Goal: Book appointment/travel/reservation

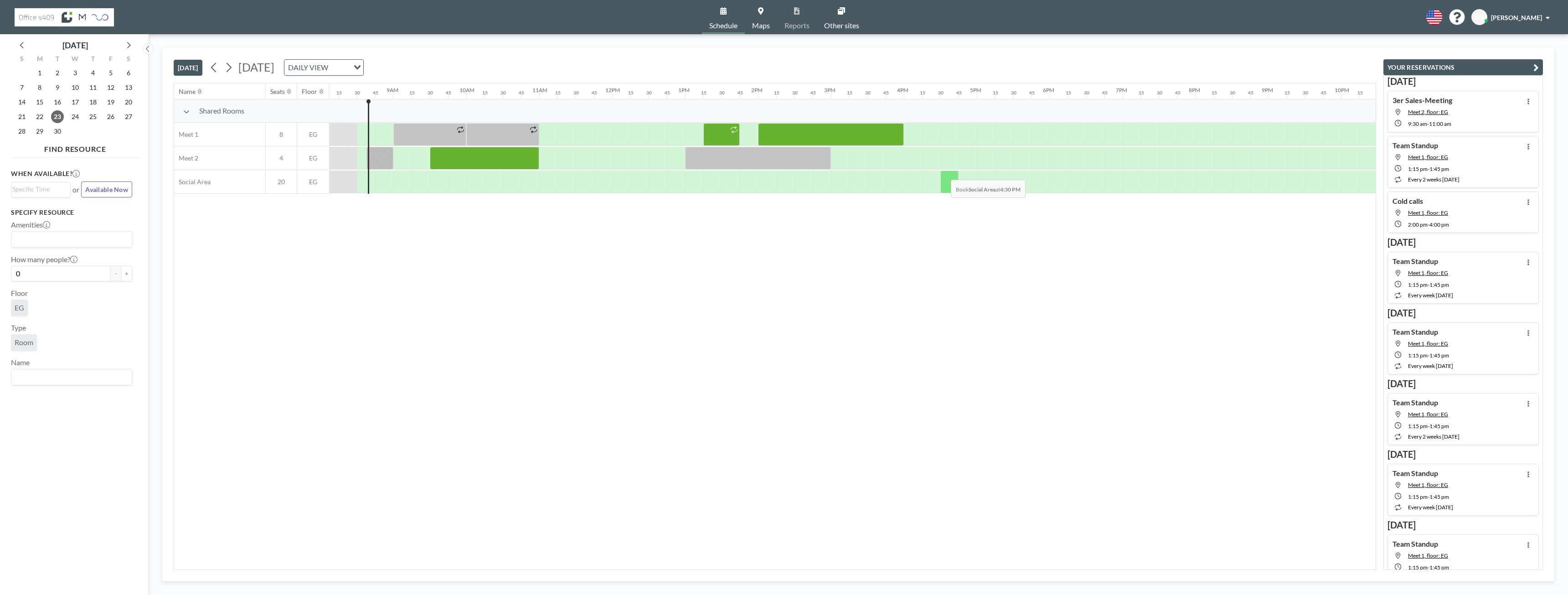
scroll to position [0, 602]
click at [74, 118] on span "24" at bounding box center [75, 117] width 13 height 13
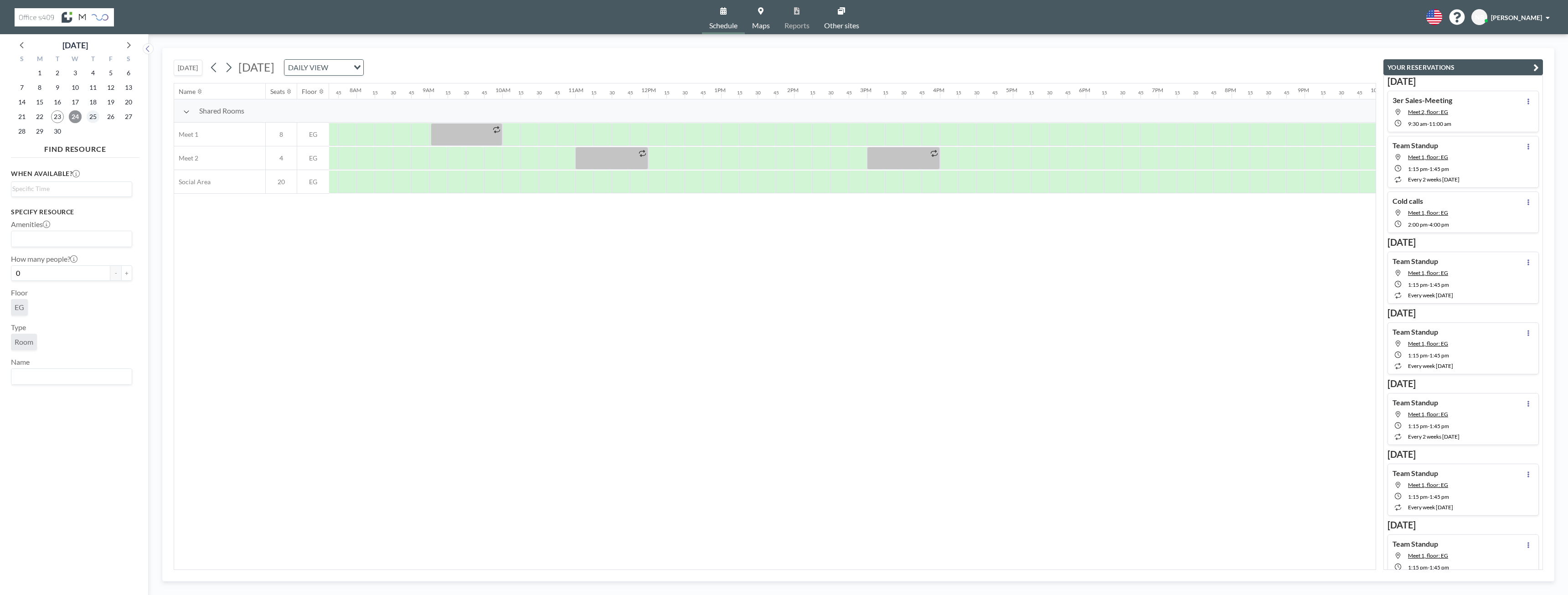
scroll to position [0, 565]
click at [91, 118] on span "25" at bounding box center [93, 117] width 13 height 13
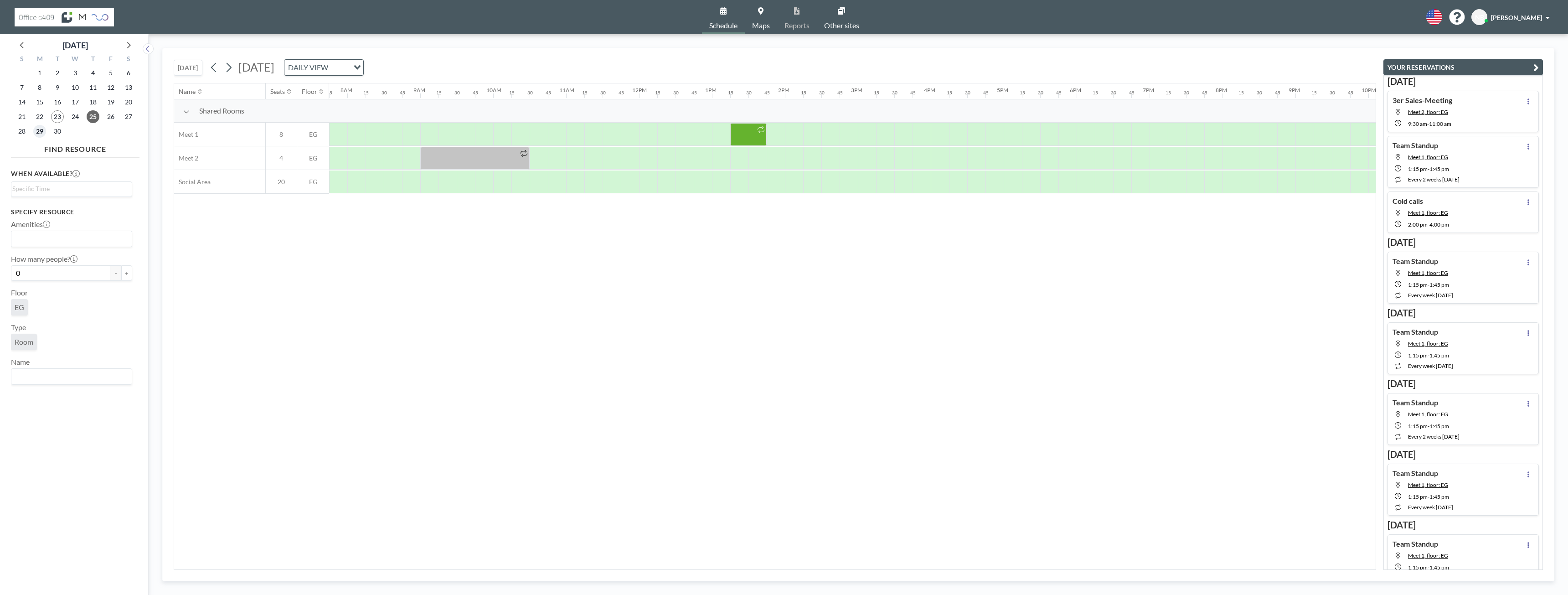
click at [39, 132] on span "29" at bounding box center [40, 132] width 13 height 13
click at [28, 132] on span "28" at bounding box center [22, 132] width 13 height 13
click at [36, 132] on span "29" at bounding box center [40, 132] width 13 height 13
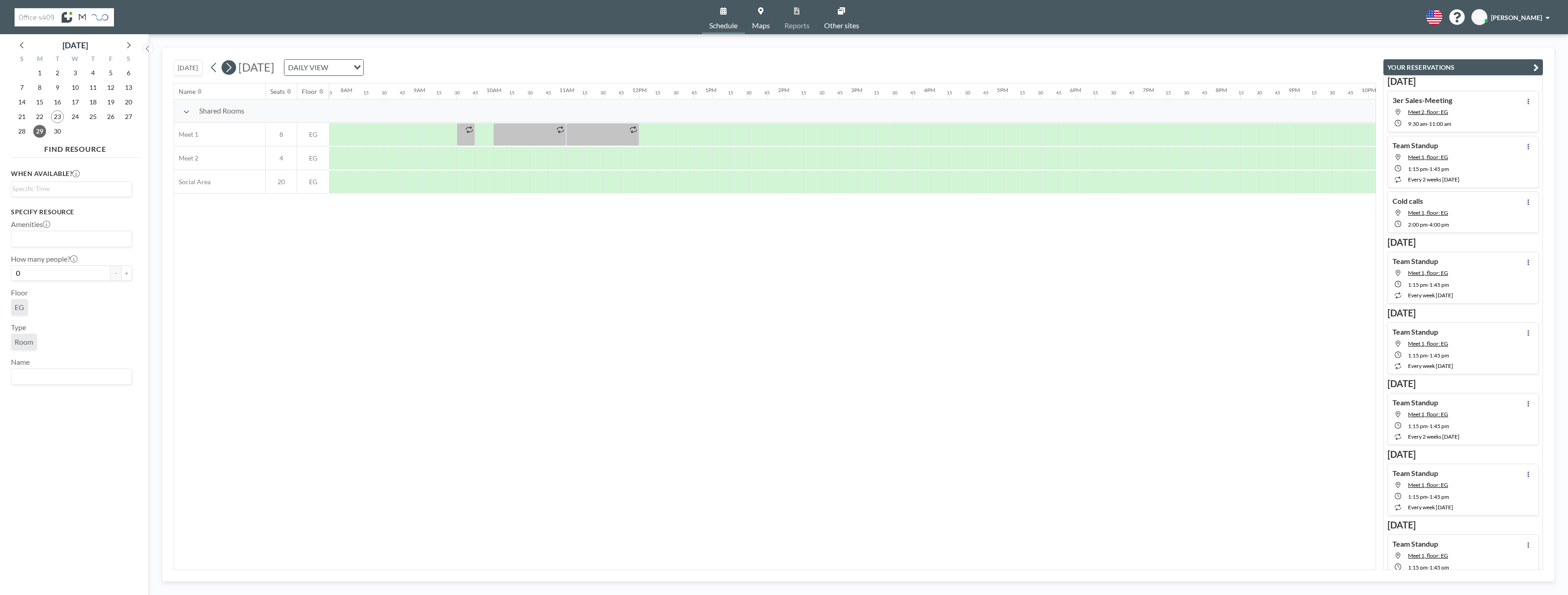
click at [232, 70] on icon at bounding box center [228, 67] width 8 height 14
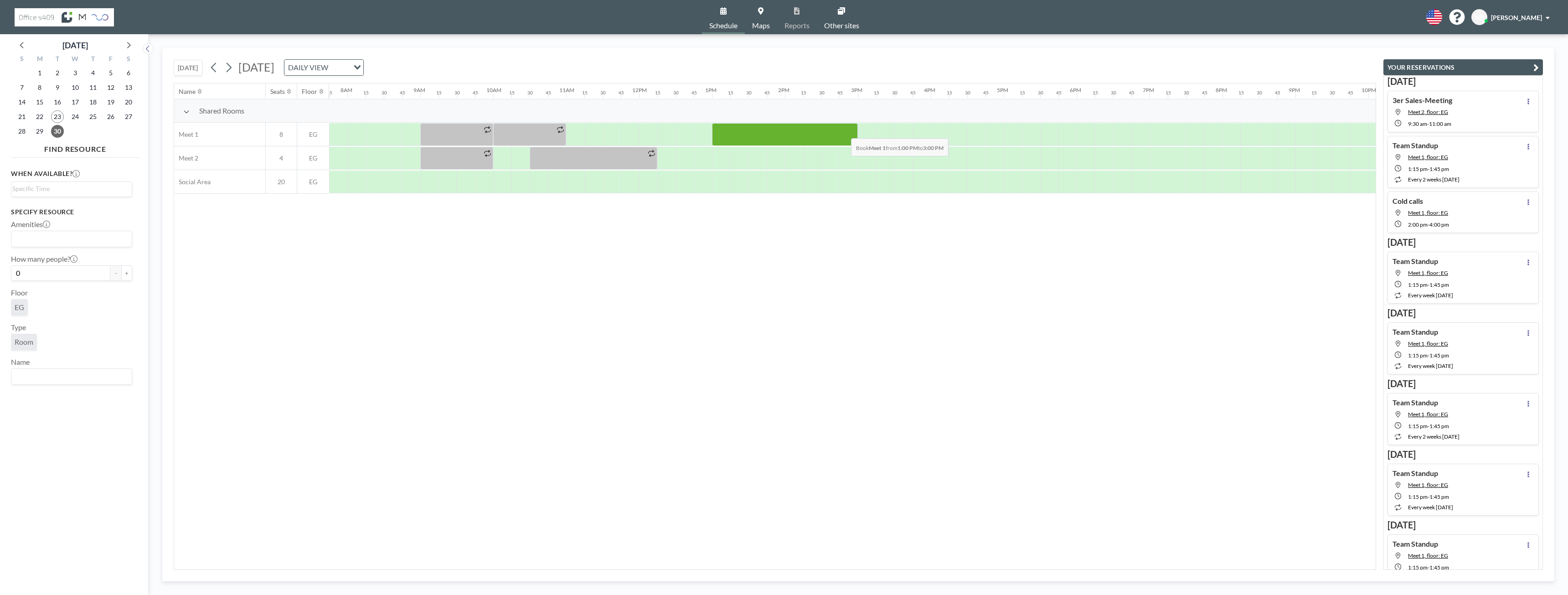
drag, startPoint x: 717, startPoint y: 132, endPoint x: 846, endPoint y: 132, distance: 129.0
click at [846, 132] on div at bounding box center [784, 134] width 145 height 23
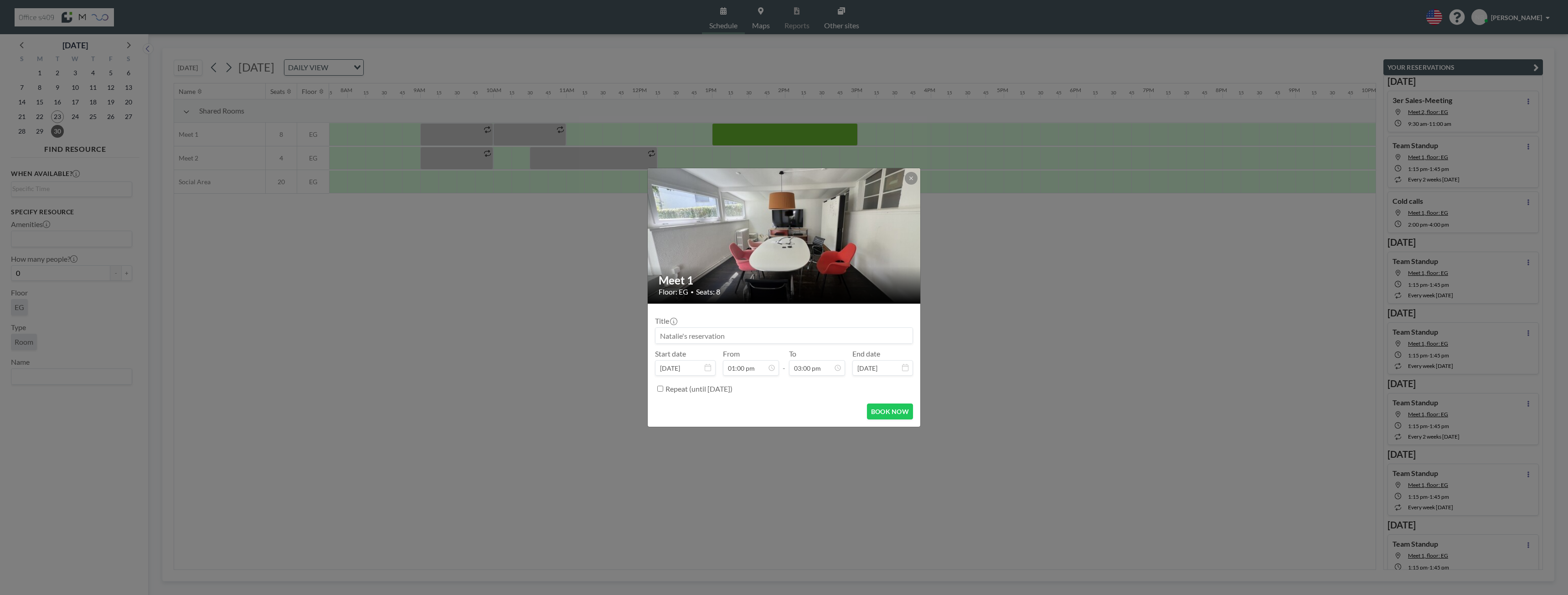
click at [740, 335] on input at bounding box center [784, 335] width 257 height 16
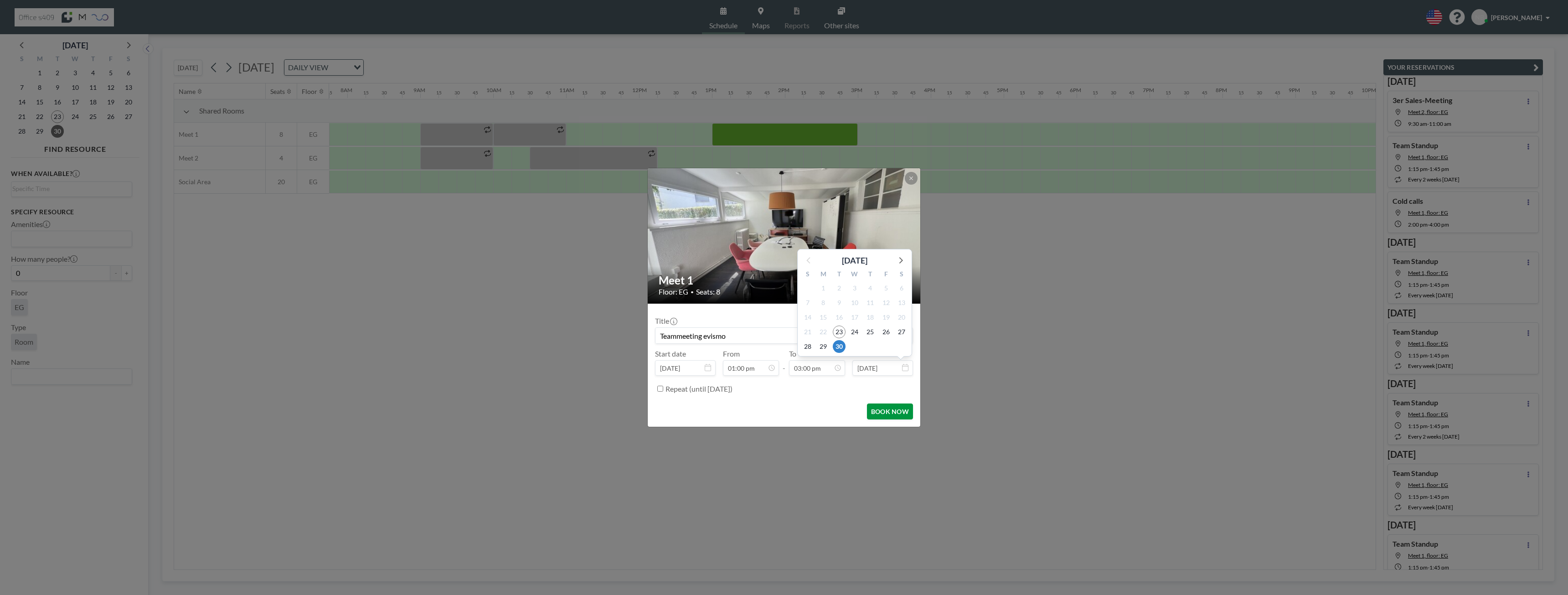
scroll to position [974, 0]
type input "Teammeeting evismo"
click at [885, 415] on button "BOOK NOW" at bounding box center [890, 411] width 46 height 16
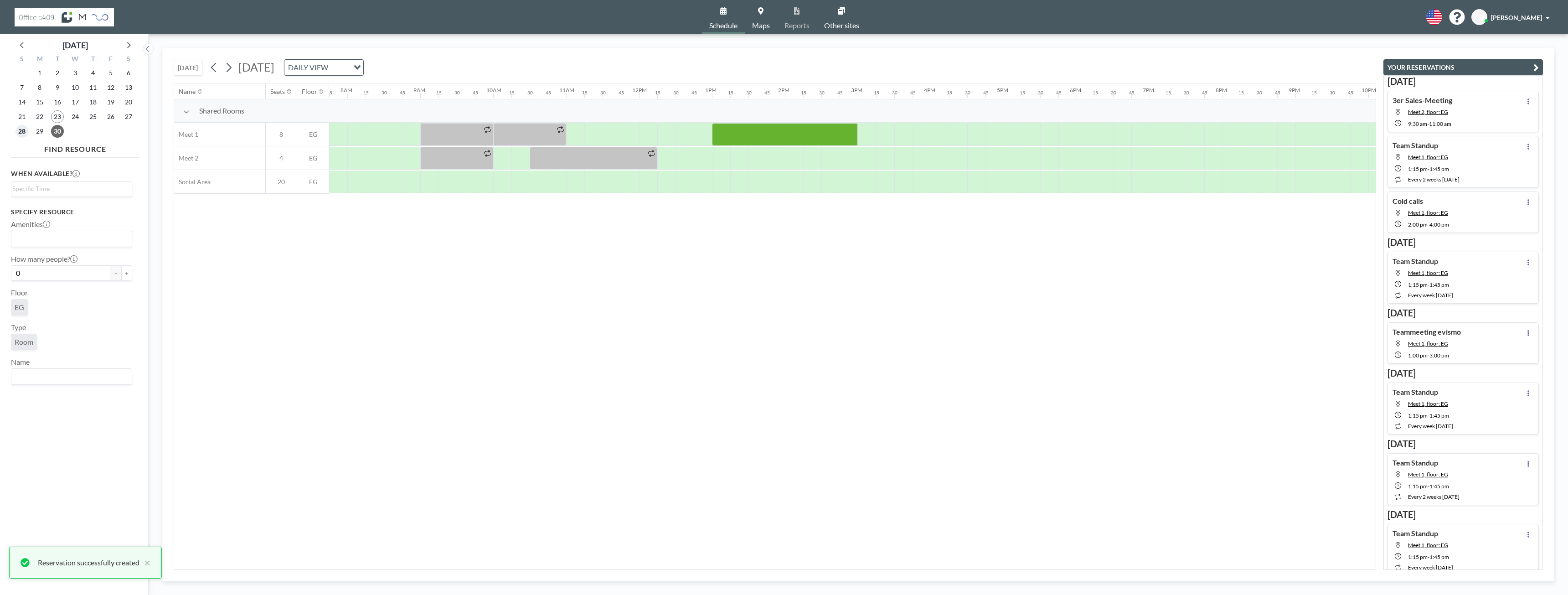
click at [23, 133] on span "28" at bounding box center [22, 132] width 13 height 13
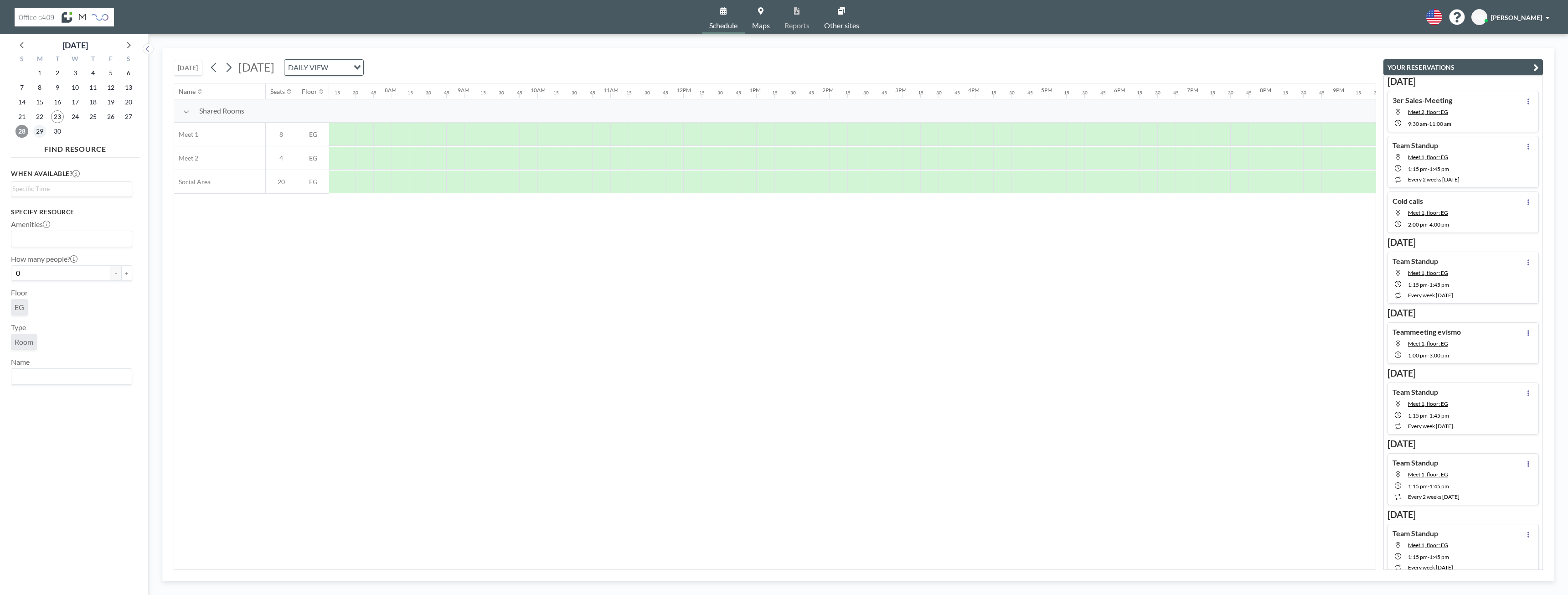
scroll to position [0, 565]
click at [40, 132] on span "29" at bounding box center [40, 132] width 13 height 13
click at [63, 134] on span "30" at bounding box center [57, 132] width 13 height 13
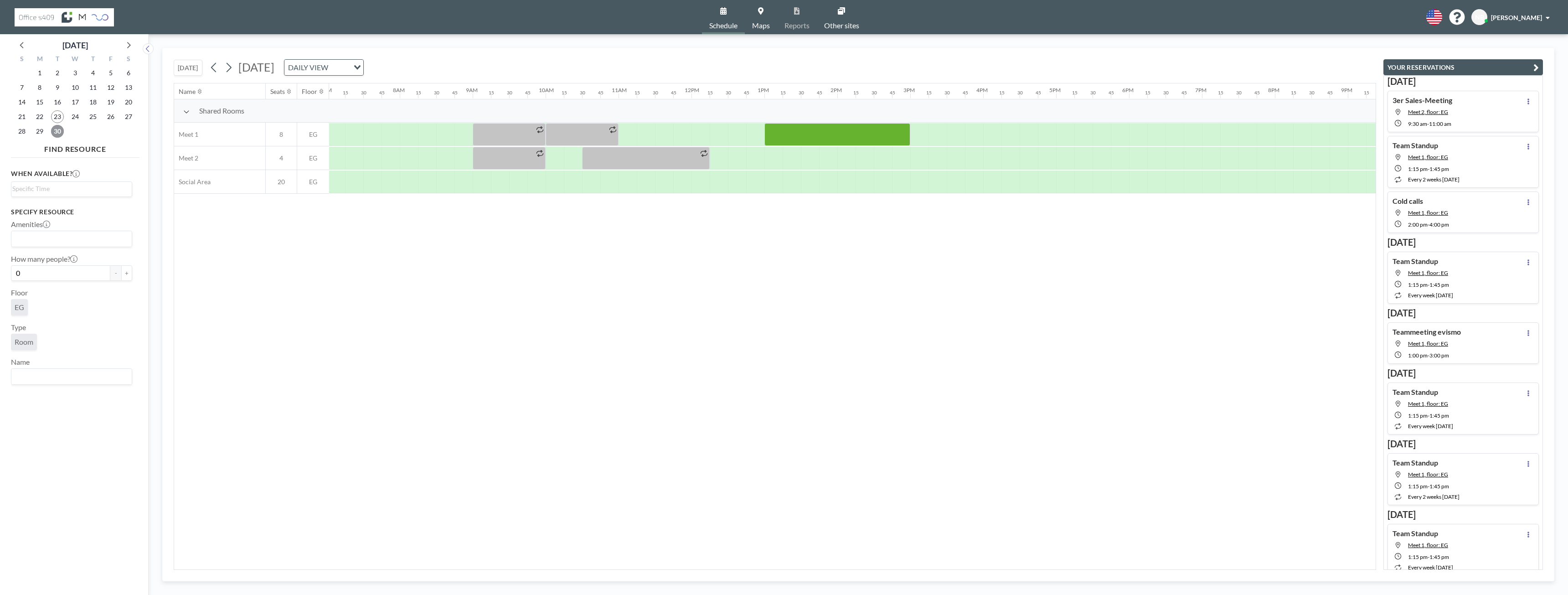
scroll to position [0, 565]
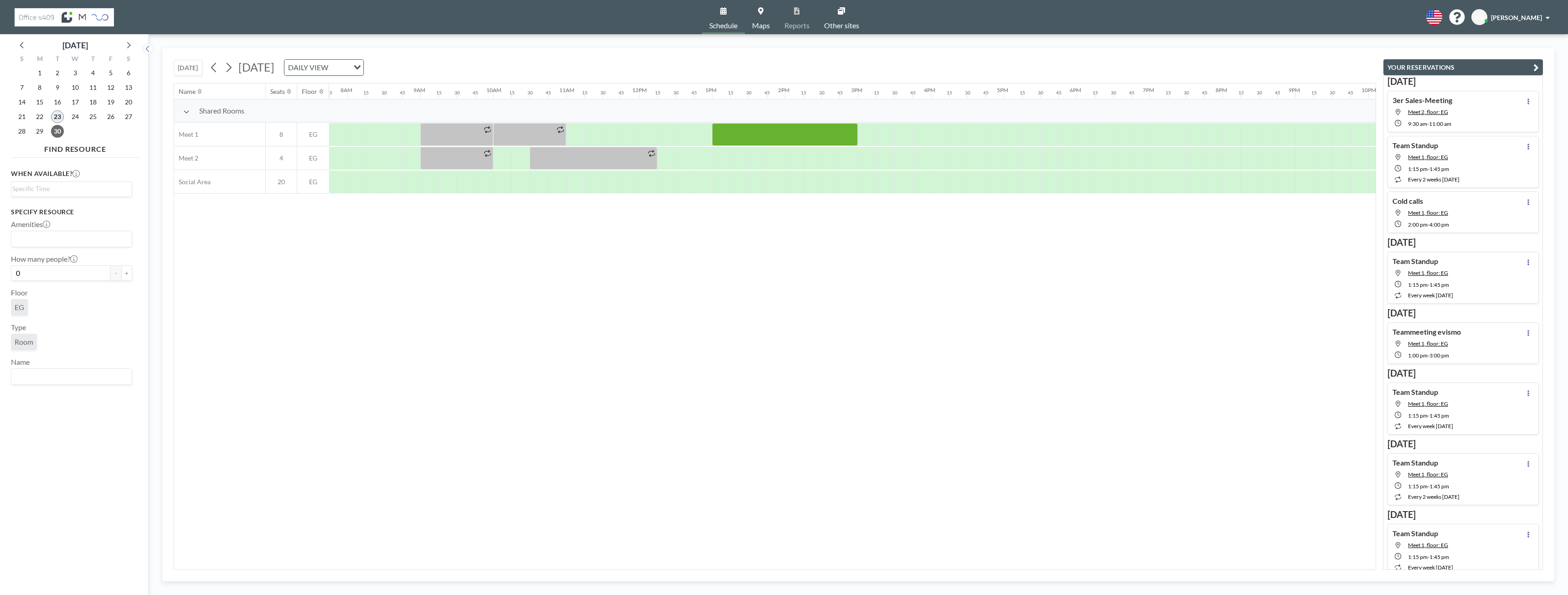
click at [53, 120] on span "23" at bounding box center [57, 117] width 13 height 13
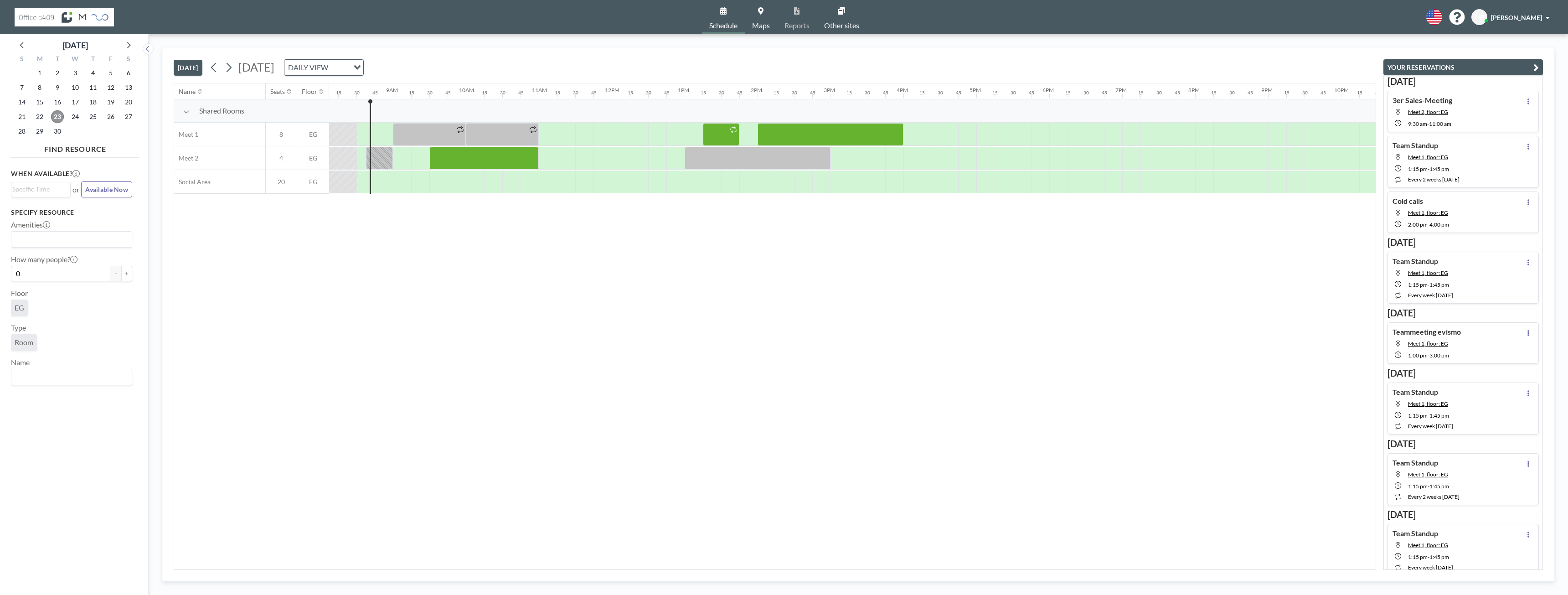
scroll to position [0, 602]
